Goal: Information Seeking & Learning: Learn about a topic

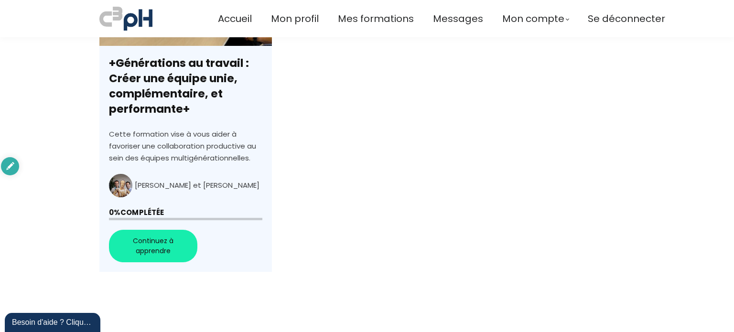
scroll to position [717, 0]
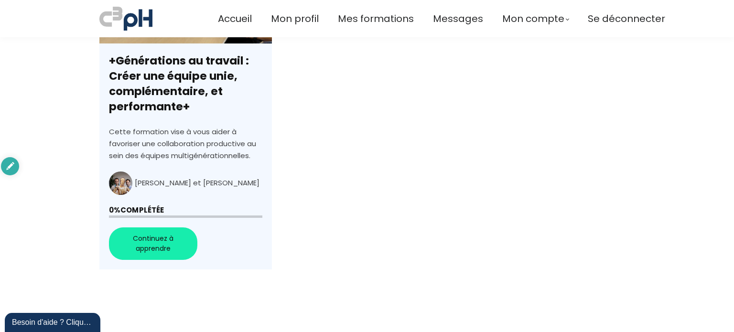
click at [140, 236] on link "+Générations au travail : Créer une équipe unie, complémentaire, et performante+" at bounding box center [185, 108] width 173 height 324
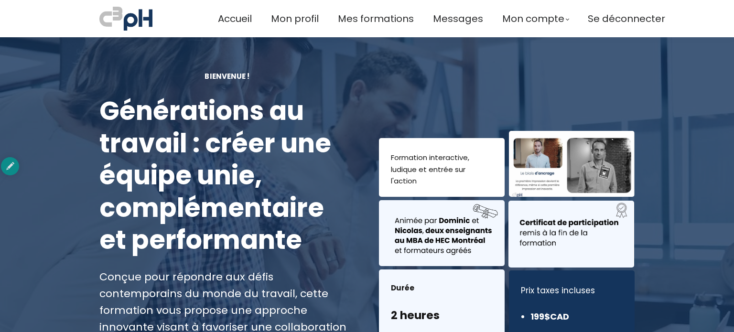
scroll to position [143, 0]
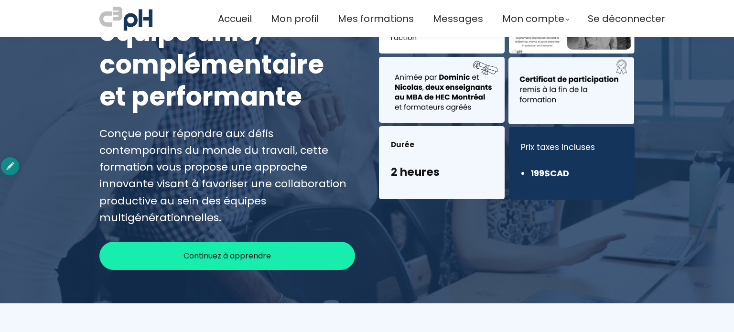
click at [243, 250] on span "Continuez à apprendre" at bounding box center [228, 256] width 88 height 12
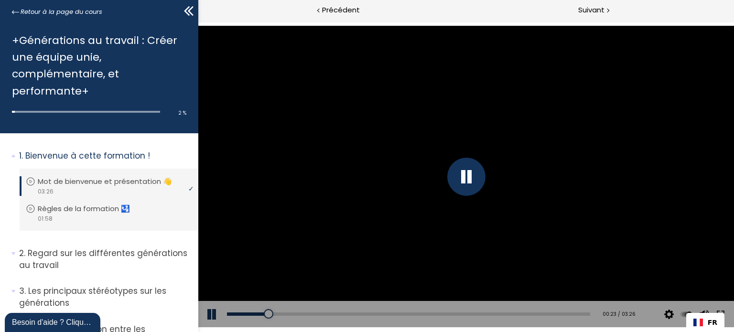
click at [260, 83] on div at bounding box center [466, 177] width 536 height 302
click at [474, 174] on div at bounding box center [466, 177] width 38 height 38
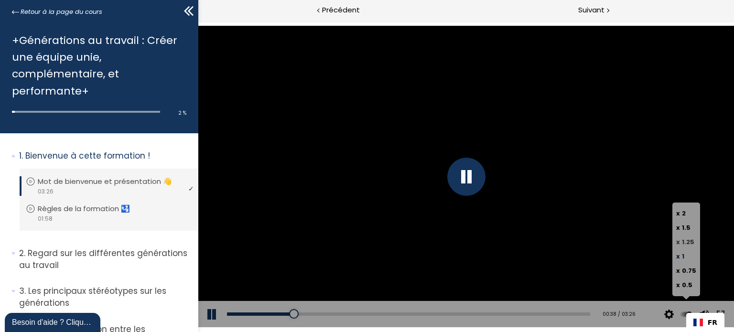
click at [686, 241] on span "1.25" at bounding box center [688, 242] width 12 height 9
click at [198, 21] on input "x 1.25" at bounding box center [198, 21] width 0 height 0
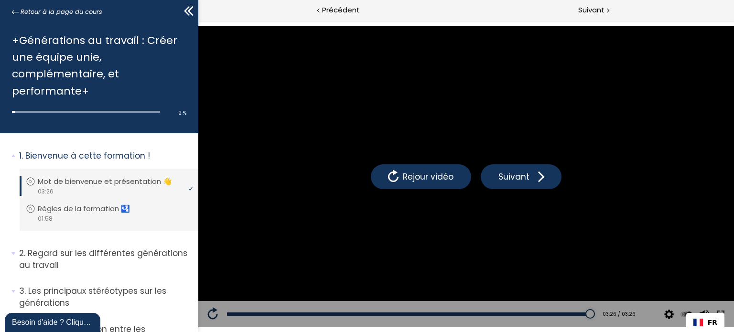
drag, startPoint x: 415, startPoint y: 312, endPoint x: 589, endPoint y: 321, distance: 174.8
click at [589, 321] on div "Add chapter 03:26 03:26 / 03:26 Subtitles None Auto 4k 1080p 720p 540p 360p 224…" at bounding box center [466, 314] width 536 height 27
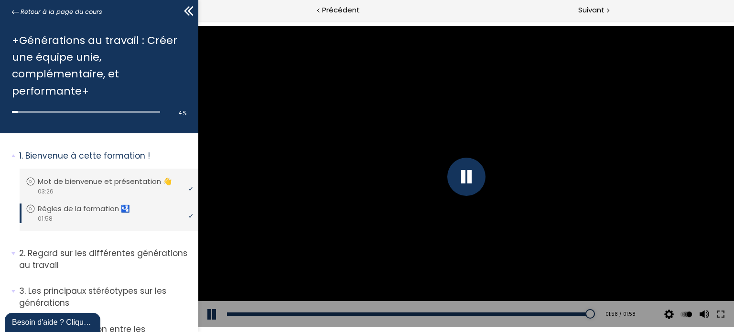
drag, startPoint x: 254, startPoint y: 314, endPoint x: 597, endPoint y: 323, distance: 342.5
click at [597, 323] on div "Add chapter 01:58 01:58 / 01:58 Subtitles None Auto 2024p 1012p 674p 506p 336p …" at bounding box center [466, 314] width 536 height 27
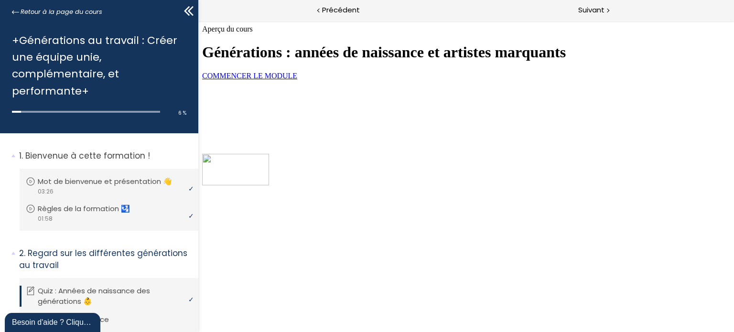
click at [297, 80] on span "COMMENCER LE MODULE" at bounding box center [249, 76] width 95 height 8
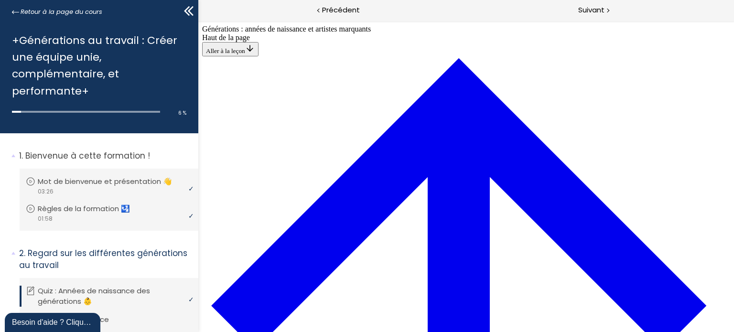
scroll to position [464, 0]
click at [73, 252] on p "Regard sur les différentes générations au travail" at bounding box center [105, 259] width 172 height 23
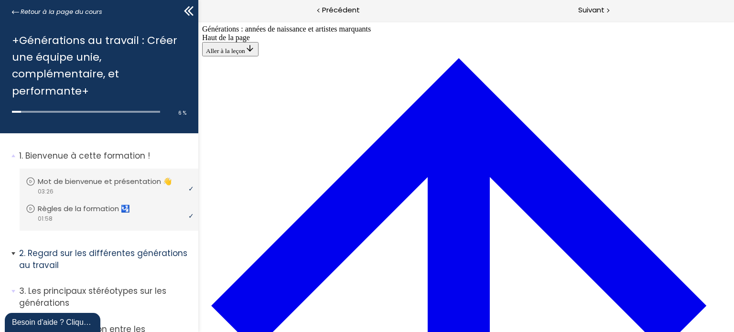
click at [73, 252] on p "Regard sur les différentes générations au travail" at bounding box center [105, 259] width 172 height 23
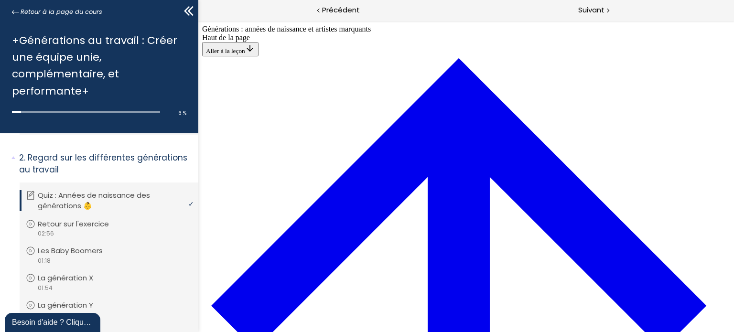
scroll to position [2793, 0]
click at [595, 12] on span "Suivant" at bounding box center [592, 10] width 26 height 12
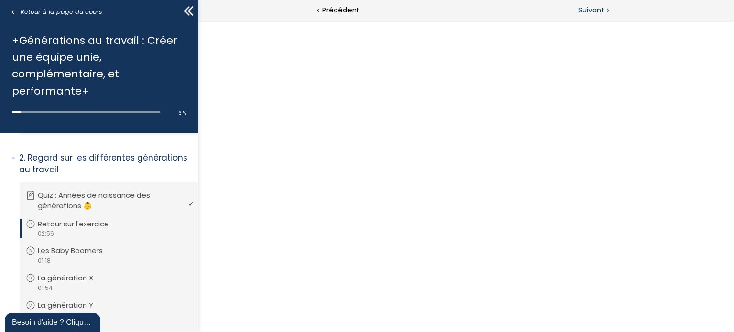
scroll to position [0, 0]
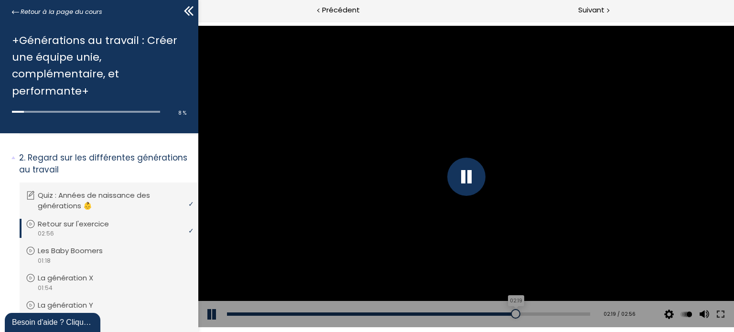
drag, startPoint x: 564, startPoint y: 312, endPoint x: 510, endPoint y: 315, distance: 54.1
click at [511, 315] on div at bounding box center [516, 314] width 10 height 10
drag, startPoint x: 513, startPoint y: 311, endPoint x: 467, endPoint y: 310, distance: 45.4
click at [468, 310] on div at bounding box center [473, 314] width 10 height 10
drag, startPoint x: 471, startPoint y: 310, endPoint x: 438, endPoint y: 314, distance: 32.7
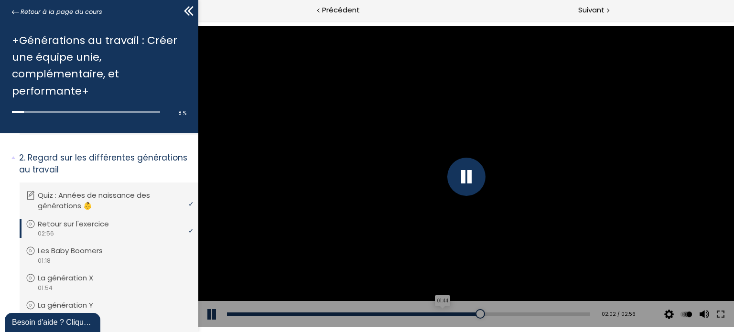
click at [438, 314] on div "Add chapter 01:44" at bounding box center [408, 314] width 363 height 27
drag, startPoint x: 480, startPoint y: 312, endPoint x: 424, endPoint y: 312, distance: 55.9
click at [424, 312] on div at bounding box center [428, 314] width 10 height 10
drag, startPoint x: 438, startPoint y: 313, endPoint x: 390, endPoint y: 311, distance: 48.3
click at [390, 311] on div at bounding box center [395, 314] width 10 height 10
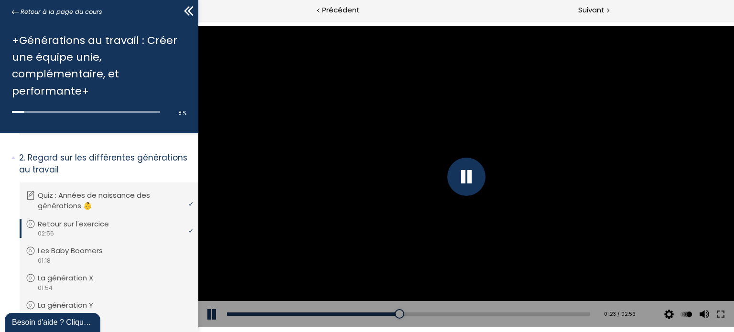
click at [383, 310] on div "Add chapter 00:02" at bounding box center [408, 314] width 363 height 27
drag, startPoint x: 398, startPoint y: 315, endPoint x: 386, endPoint y: 313, distance: 12.2
click at [386, 313] on div at bounding box center [390, 314] width 10 height 10
click at [381, 310] on div at bounding box center [384, 314] width 10 height 10
drag, startPoint x: 393, startPoint y: 315, endPoint x: 365, endPoint y: 313, distance: 27.8
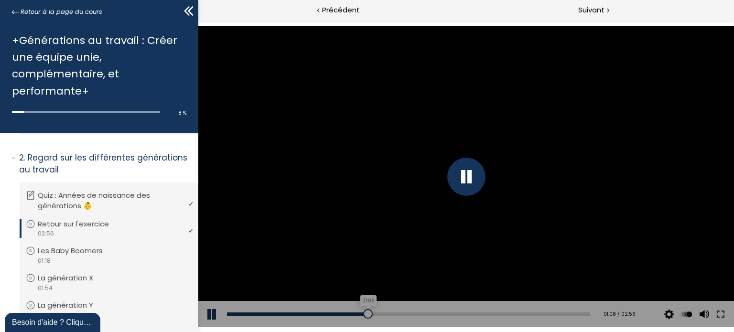
click at [365, 313] on div at bounding box center [368, 314] width 10 height 10
drag, startPoint x: 302, startPoint y: 317, endPoint x: 293, endPoint y: 313, distance: 10.5
click at [293, 313] on div at bounding box center [294, 314] width 10 height 10
drag, startPoint x: 291, startPoint y: 313, endPoint x: 279, endPoint y: 315, distance: 11.7
click at [279, 315] on div at bounding box center [280, 314] width 10 height 10
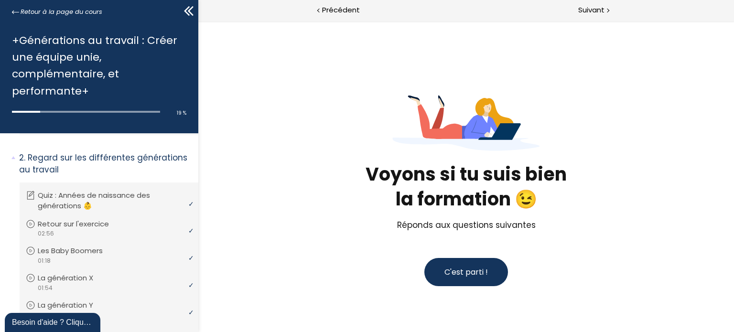
click at [455, 269] on span "C'est parti !" at bounding box center [466, 272] width 44 height 11
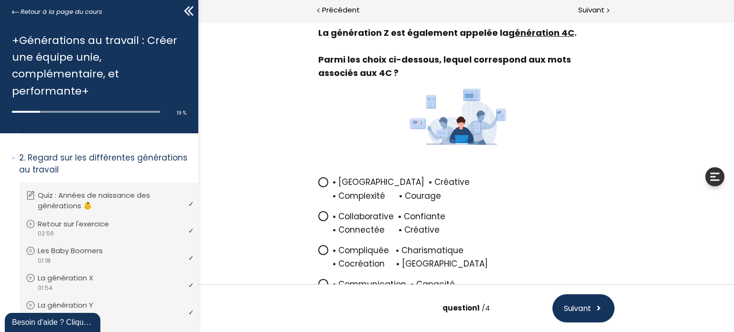
scroll to position [107, 0]
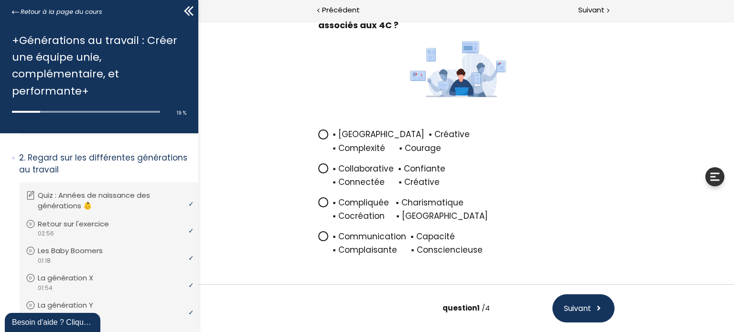
drag, startPoint x: 319, startPoint y: 164, endPoint x: 327, endPoint y: 173, distance: 11.9
click at [319, 164] on icon at bounding box center [323, 168] width 8 height 8
click at [318, 172] on input "▪ Collaborative ▪ Confiante ▪ Connectée ▪ Créative" at bounding box center [318, 172] width 0 height 0
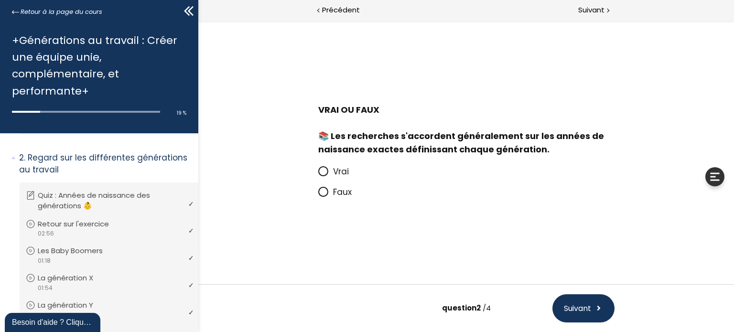
scroll to position [0, 0]
click at [326, 189] on icon at bounding box center [323, 192] width 8 height 8
click at [318, 195] on input "Faux" at bounding box center [318, 195] width 0 height 0
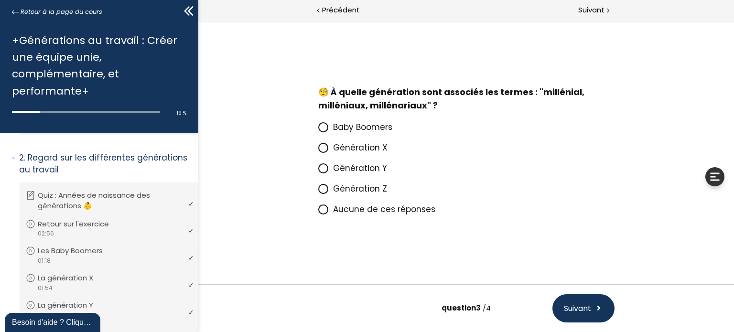
click at [321, 167] on icon at bounding box center [323, 168] width 6 height 6
click at [318, 171] on input "Génération Y" at bounding box center [318, 171] width 0 height 0
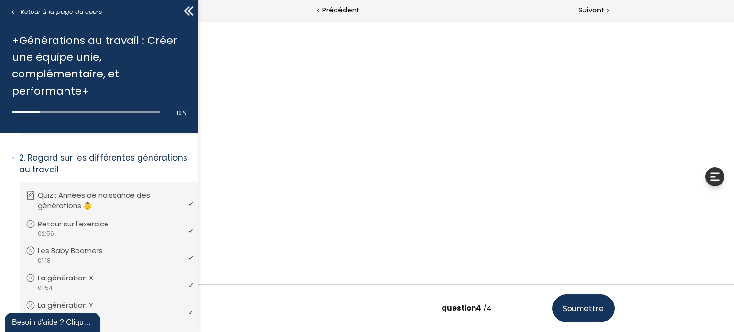
scroll to position [17, 0]
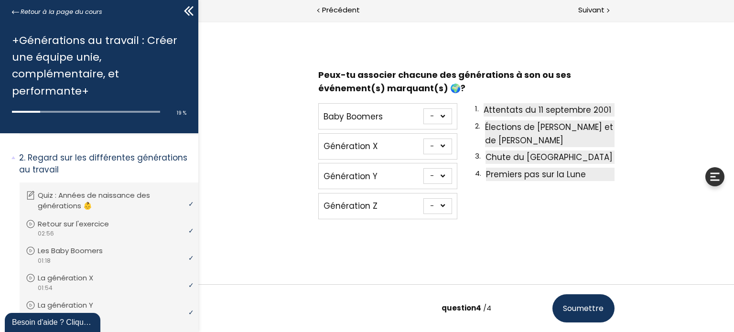
click at [439, 145] on select "- 1 2 3 4" at bounding box center [437, 147] width 29 height 16
select select "667aa744ca8ce"
click at [423, 139] on select "- 1 2 3 4" at bounding box center [437, 147] width 29 height 16
click at [438, 115] on select "- 1 2 3 4" at bounding box center [437, 117] width 29 height 16
select select "667aa744ca7f1"
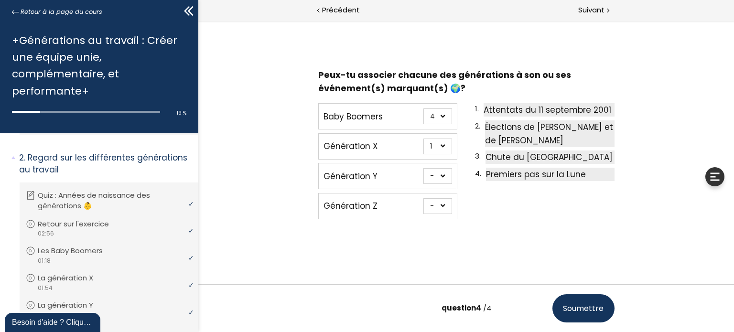
click at [423, 109] on select "- 1 2 3 4" at bounding box center [437, 117] width 29 height 16
click at [439, 175] on select "- 1 2 3 4" at bounding box center [437, 176] width 29 height 16
select select "667aa744ca949"
click at [423, 168] on select "- 1 2 3 4" at bounding box center [437, 176] width 29 height 16
click at [440, 206] on select "- 1 2 3 4" at bounding box center [437, 206] width 29 height 16
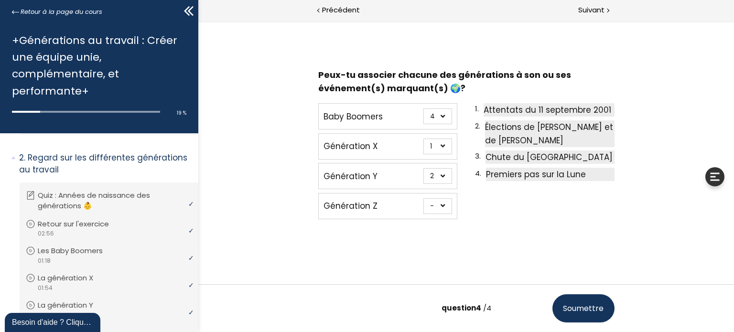
select select "667aa744ca862"
click at [423, 198] on select "- 1 2 3 4" at bounding box center [437, 206] width 29 height 16
click at [576, 309] on span "Soumettre" at bounding box center [583, 309] width 41 height 12
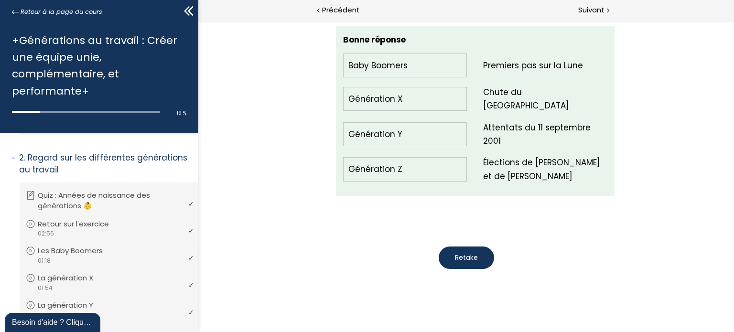
scroll to position [1249, 0]
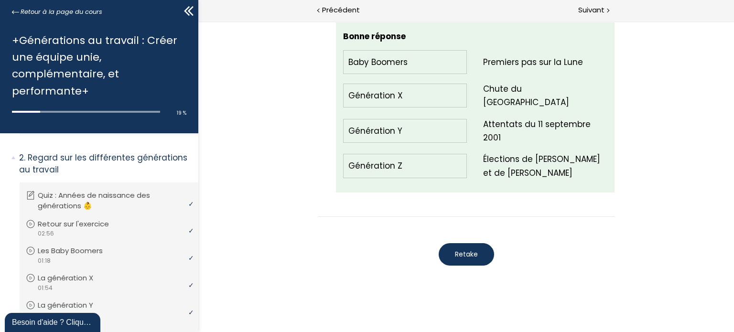
click at [467, 250] on span "Retake" at bounding box center [466, 255] width 23 height 10
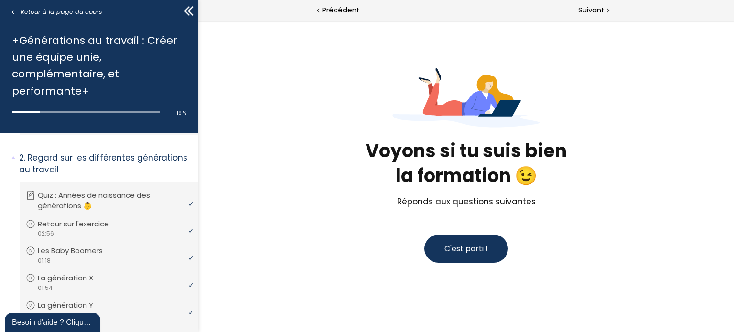
scroll to position [22, 0]
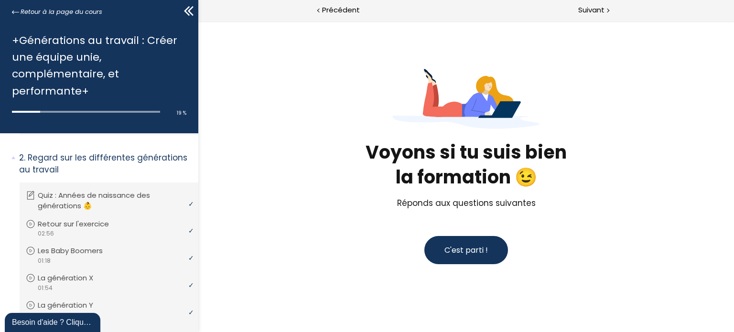
click at [465, 251] on span "C'est parti !" at bounding box center [466, 250] width 44 height 11
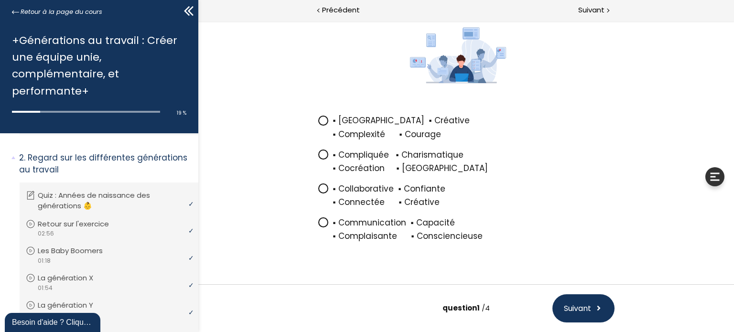
scroll to position [146, 0]
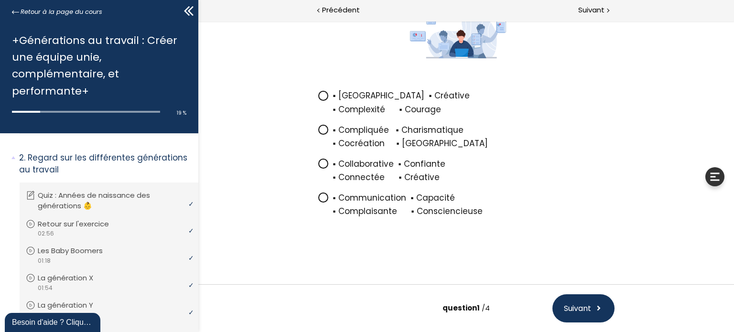
click at [322, 164] on icon at bounding box center [323, 164] width 6 height 6
click at [318, 167] on input "▪ Collaborative ▪ Confiante ▪ Connectée ▪ Créative" at bounding box center [318, 167] width 0 height 0
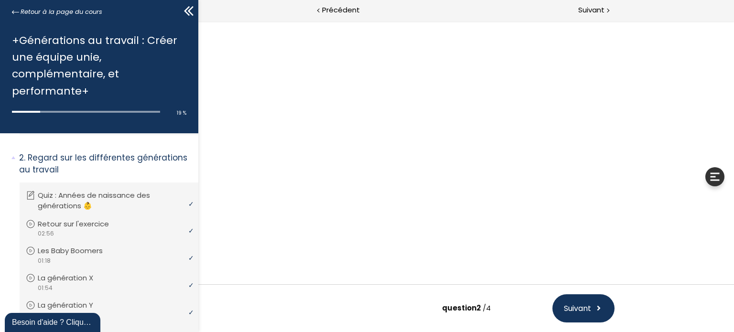
scroll to position [0, 0]
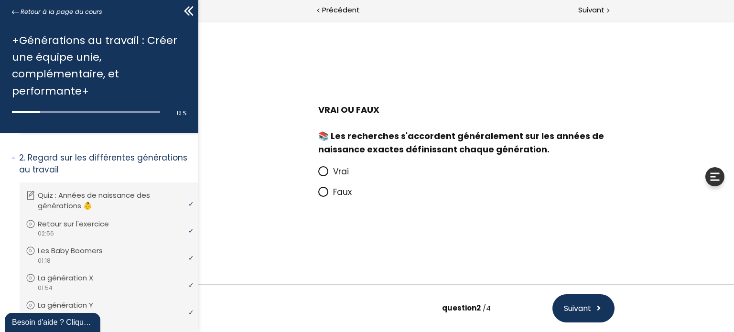
click at [323, 191] on icon at bounding box center [323, 192] width 6 height 6
click at [318, 195] on input "Faux" at bounding box center [318, 195] width 0 height 0
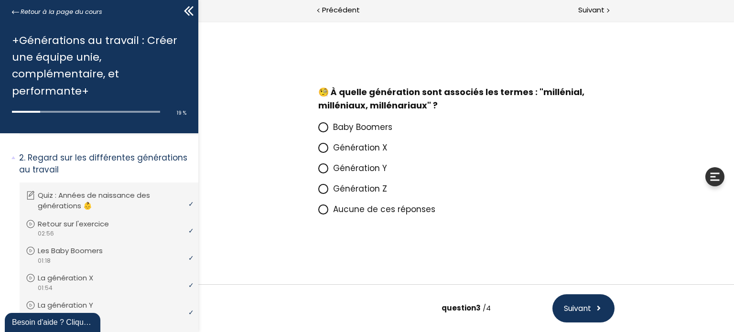
click at [323, 172] on icon at bounding box center [323, 168] width 8 height 8
click at [318, 171] on input "Génération Y" at bounding box center [318, 171] width 0 height 0
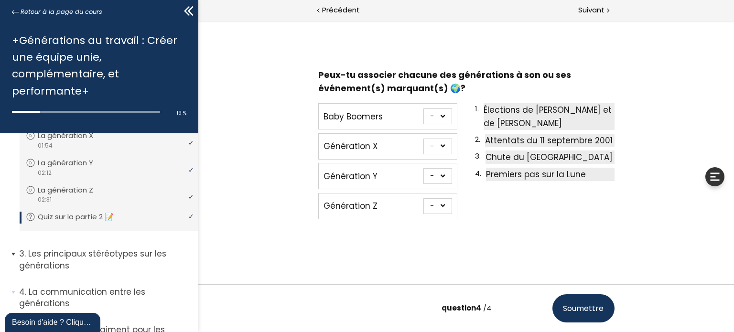
scroll to position [239, 0]
click at [60, 255] on p "Les principaux stéréotypes sur les générations" at bounding box center [105, 258] width 172 height 23
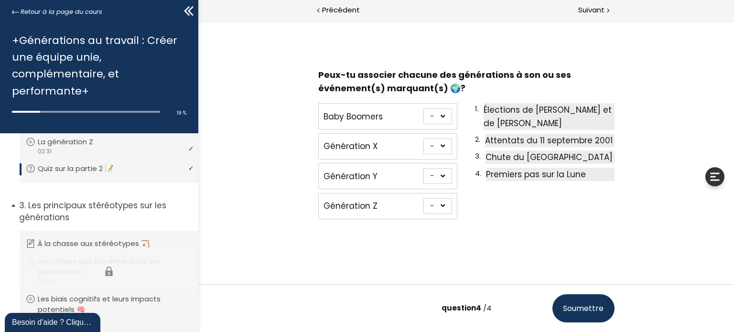
scroll to position [287, 0]
click at [69, 244] on p "À la chasse aux stéréotypes 🏹" at bounding box center [103, 243] width 127 height 11
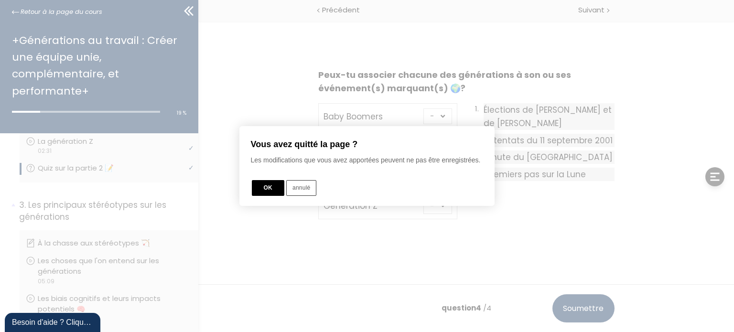
click at [266, 185] on button "OK" at bounding box center [268, 188] width 33 height 16
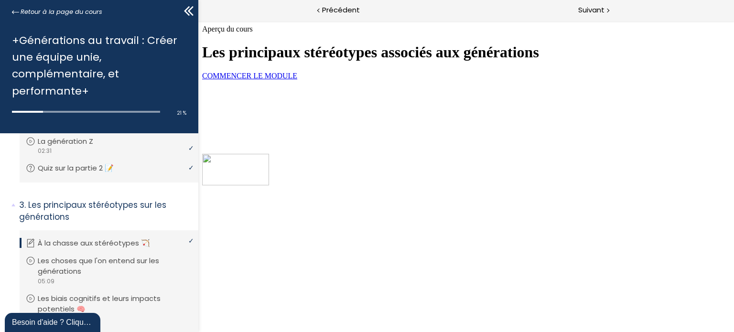
scroll to position [96, 0]
click at [297, 80] on link "COMMENCER LE MODULE" at bounding box center [249, 76] width 95 height 8
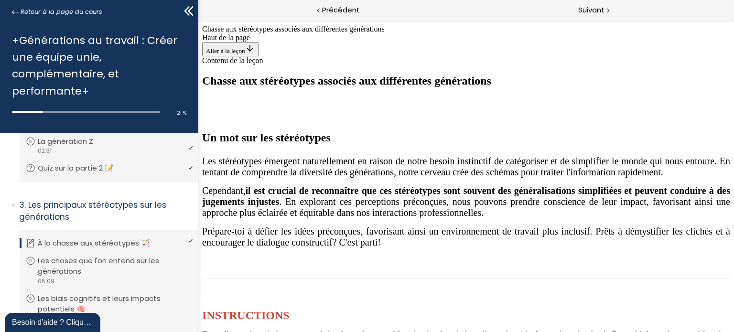
scroll to position [813, 0]
drag, startPoint x: 479, startPoint y: 76, endPoint x: 304, endPoint y: 179, distance: 203.6
drag, startPoint x: 451, startPoint y: 73, endPoint x: 402, endPoint y: 187, distance: 124.4
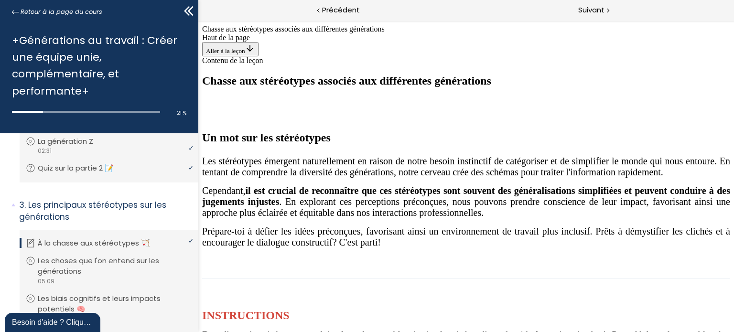
drag, startPoint x: 468, startPoint y: 74, endPoint x: 659, endPoint y: 179, distance: 218.1
drag, startPoint x: 469, startPoint y: 84, endPoint x: 522, endPoint y: 186, distance: 115.7
drag, startPoint x: 480, startPoint y: 82, endPoint x: 677, endPoint y: 202, distance: 230.7
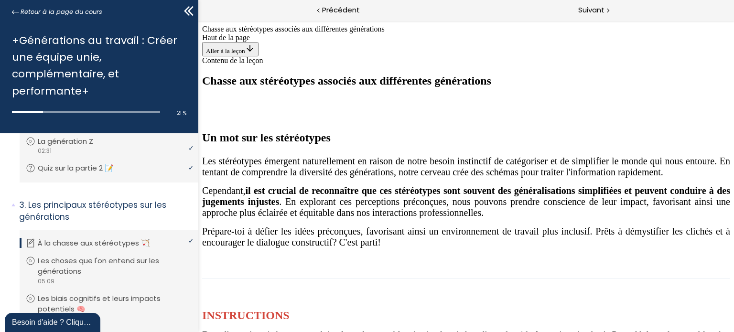
drag, startPoint x: 494, startPoint y: 95, endPoint x: 539, endPoint y: 197, distance: 111.3
drag, startPoint x: 477, startPoint y: 74, endPoint x: 309, endPoint y: 172, distance: 194.2
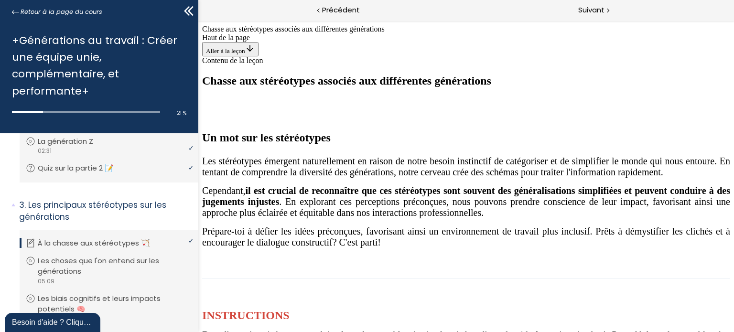
drag, startPoint x: 462, startPoint y: 73, endPoint x: 289, endPoint y: 173, distance: 200.0
drag, startPoint x: 470, startPoint y: 72, endPoint x: 667, endPoint y: 177, distance: 222.7
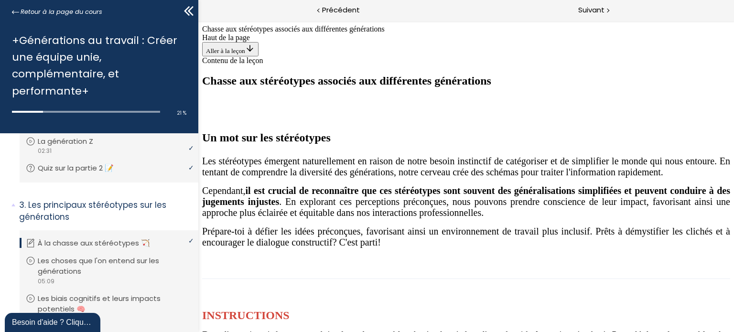
drag, startPoint x: 477, startPoint y: 87, endPoint x: 527, endPoint y: 183, distance: 108.9
drag, startPoint x: 464, startPoint y: 89, endPoint x: 405, endPoint y: 193, distance: 118.6
drag, startPoint x: 448, startPoint y: 72, endPoint x: 609, endPoint y: 174, distance: 190.8
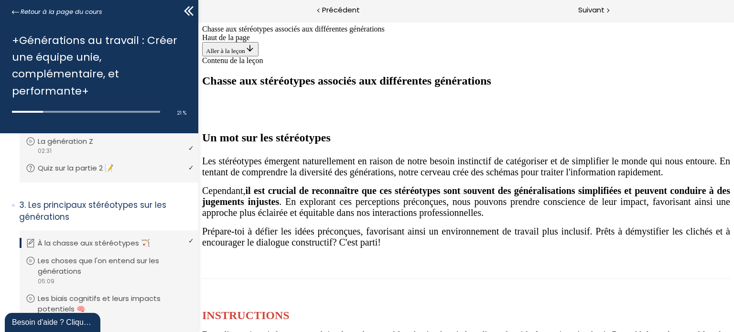
drag, startPoint x: 470, startPoint y: 75, endPoint x: 536, endPoint y: 177, distance: 122.0
drag, startPoint x: 472, startPoint y: 72, endPoint x: 637, endPoint y: 179, distance: 196.5
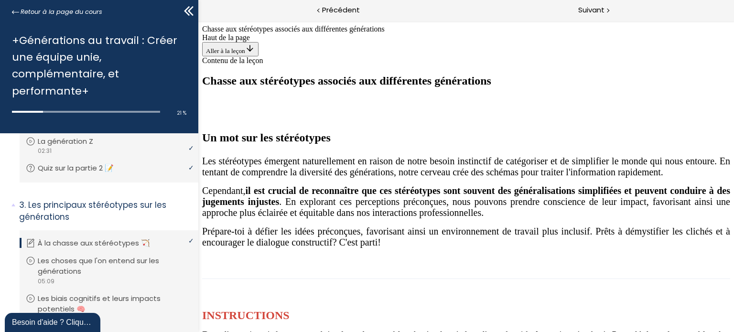
click at [588, 10] on span "Suivant" at bounding box center [592, 10] width 26 height 12
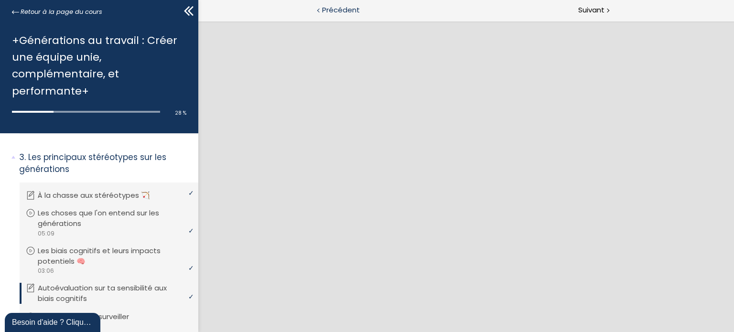
scroll to position [0, 0]
click at [598, 7] on span "Suivant" at bounding box center [592, 10] width 26 height 12
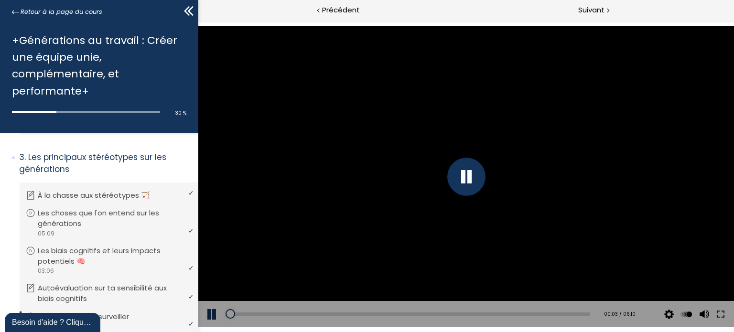
click at [211, 313] on button at bounding box center [212, 314] width 29 height 27
